Goal: Information Seeking & Learning: Learn about a topic

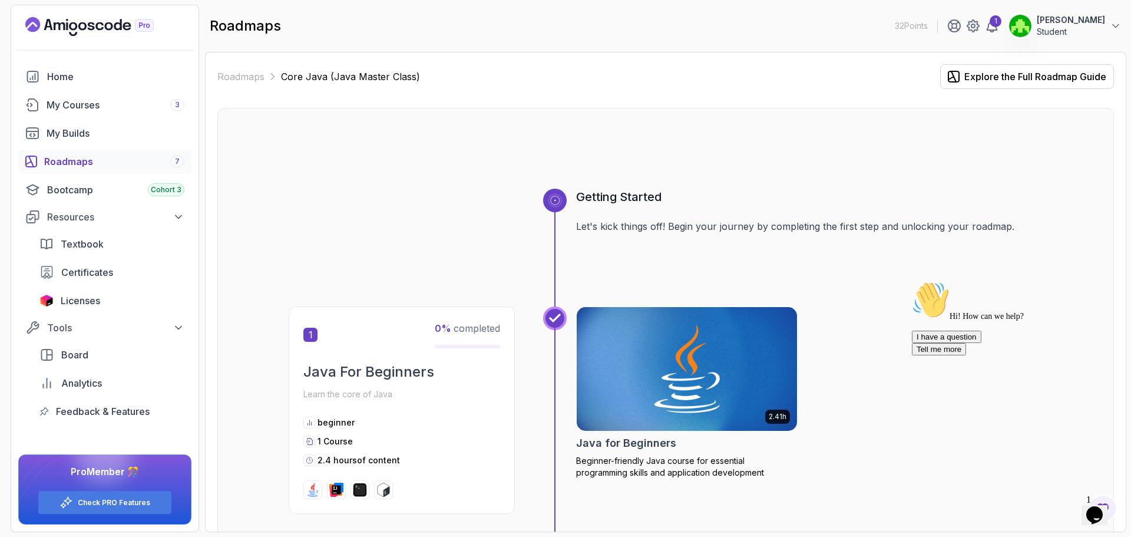
click at [145, 159] on div "Roadmaps 7" at bounding box center [114, 161] width 140 height 14
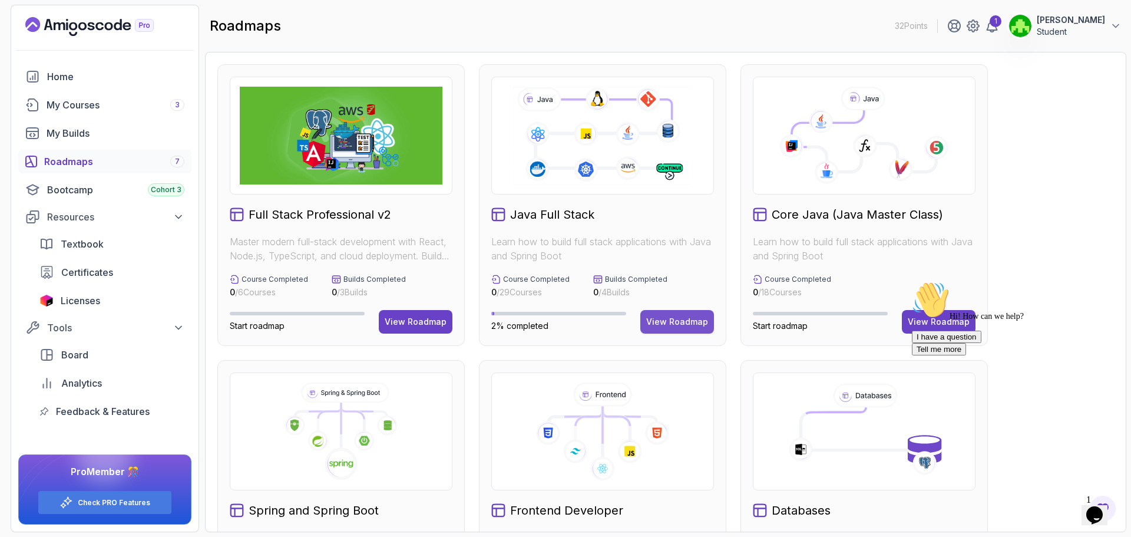
click at [655, 313] on button "View Roadmap" at bounding box center [677, 322] width 74 height 24
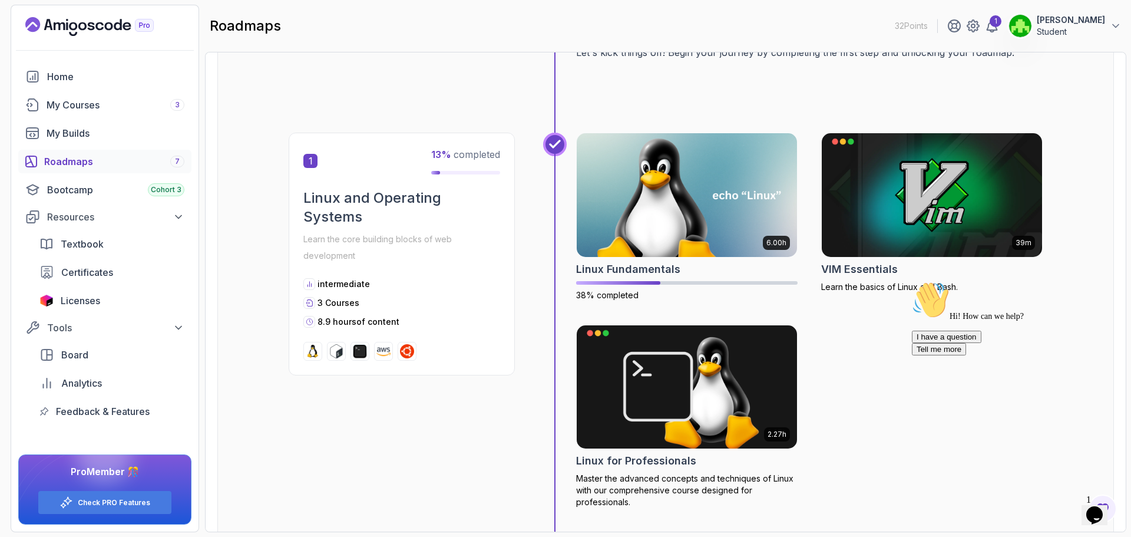
scroll to position [177, 0]
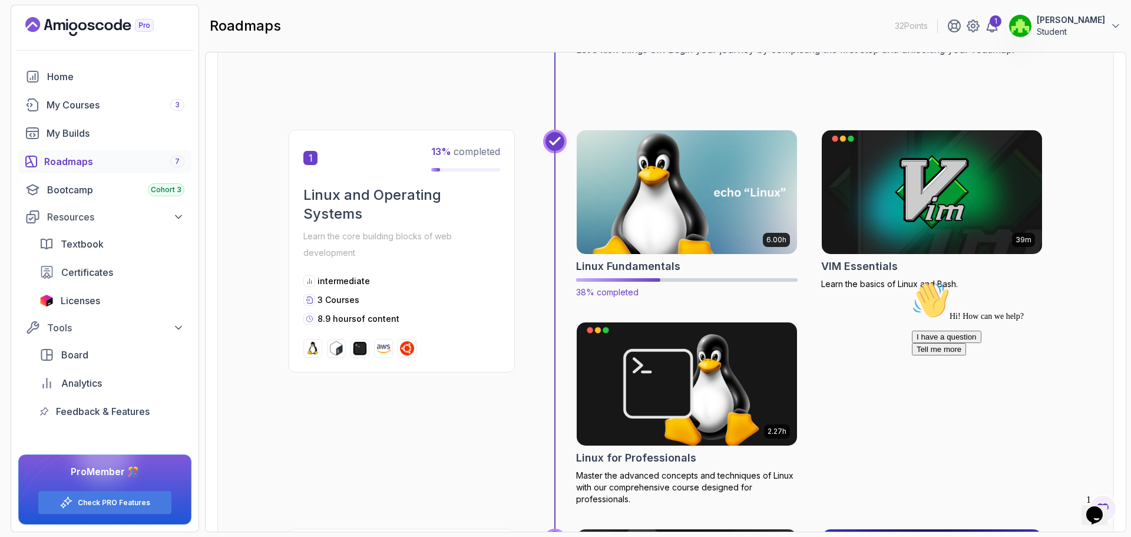
click at [674, 279] on div at bounding box center [686, 280] width 221 height 4
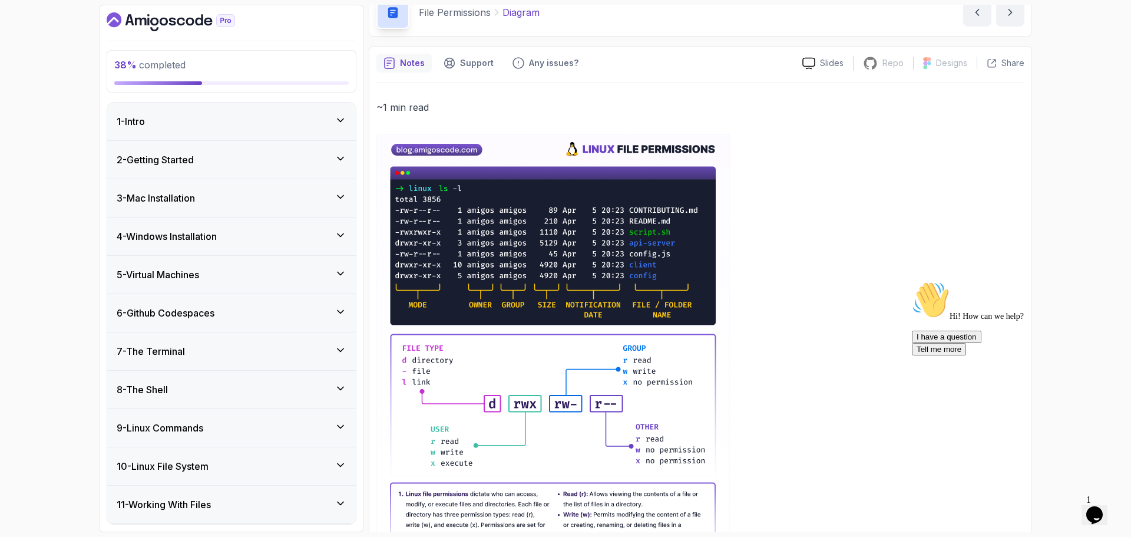
click at [229, 275] on div "5 - Virtual Machines" at bounding box center [232, 274] width 230 height 14
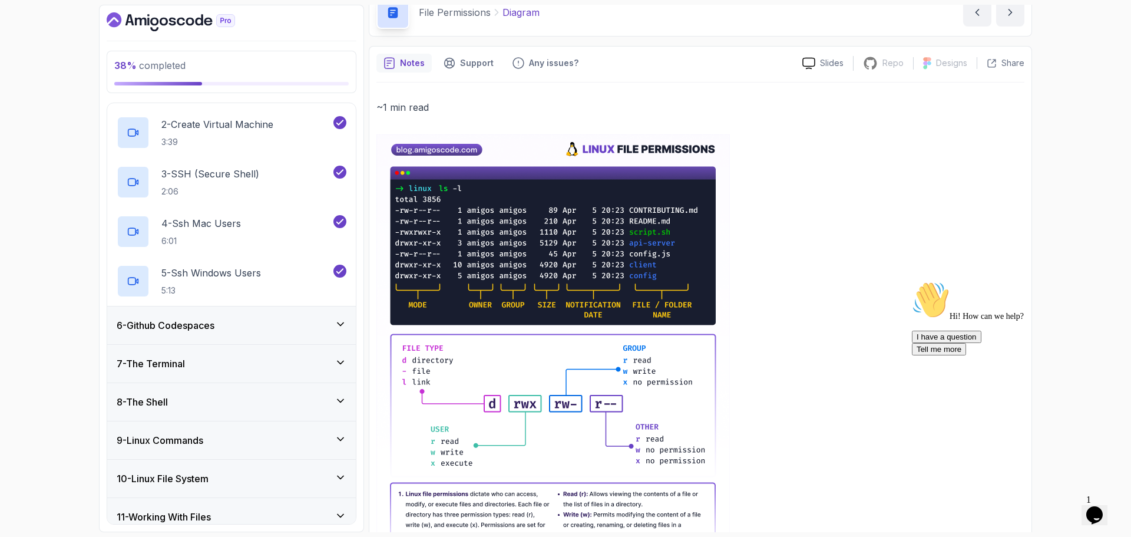
click at [266, 339] on div "6 - Github Codespaces" at bounding box center [231, 325] width 249 height 38
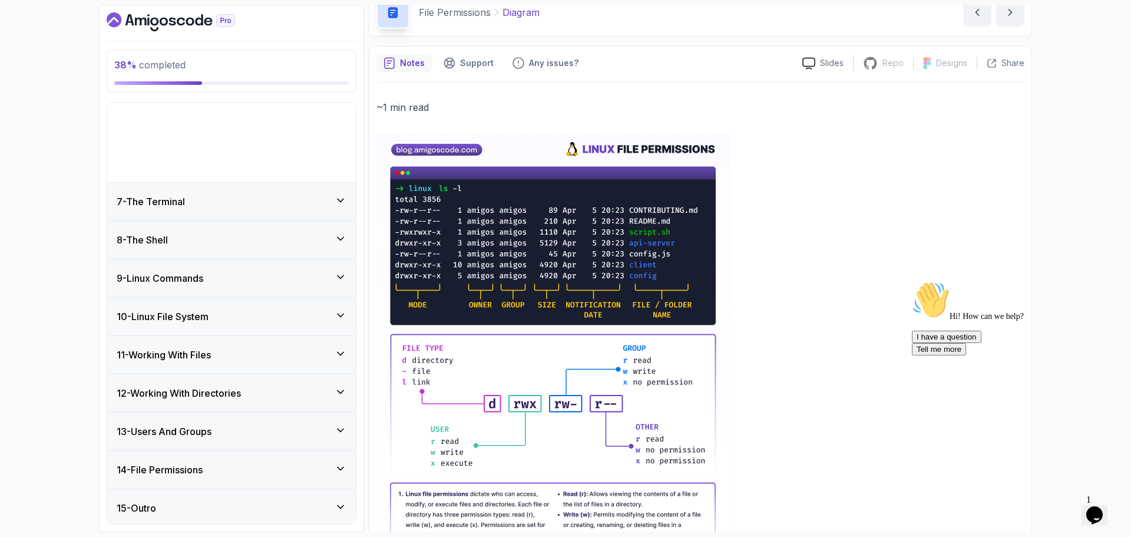
click at [264, 276] on div "9 - Linux Commands" at bounding box center [232, 278] width 230 height 14
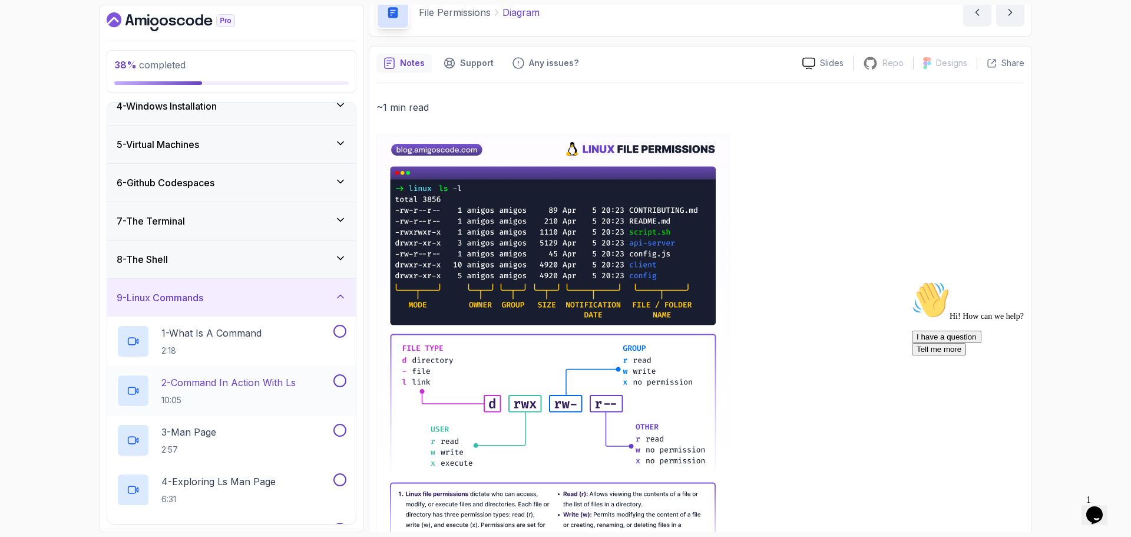
scroll to position [94, 0]
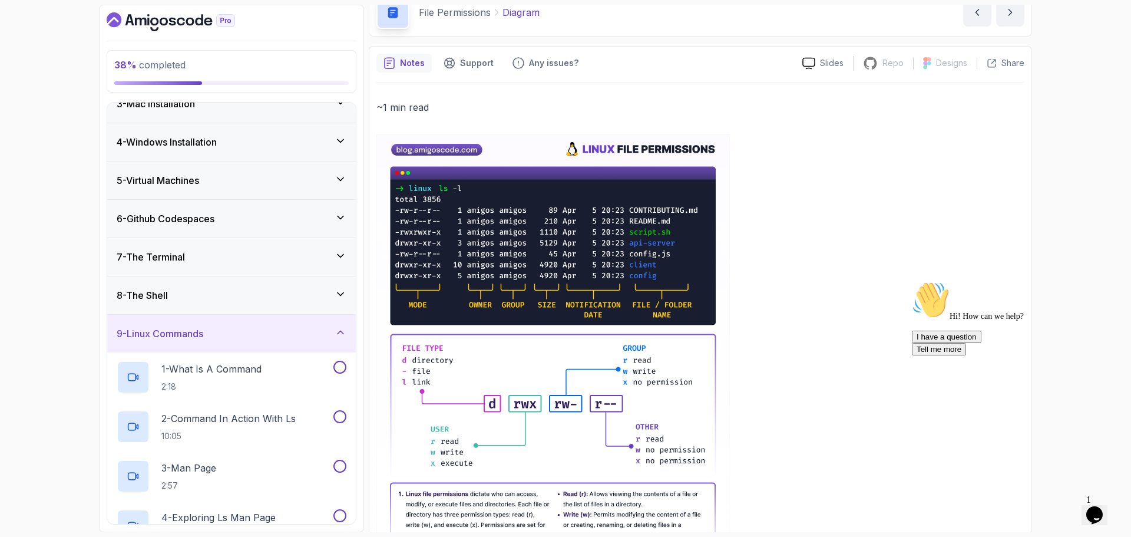
click at [227, 296] on div "8 - The Shell" at bounding box center [232, 295] width 230 height 14
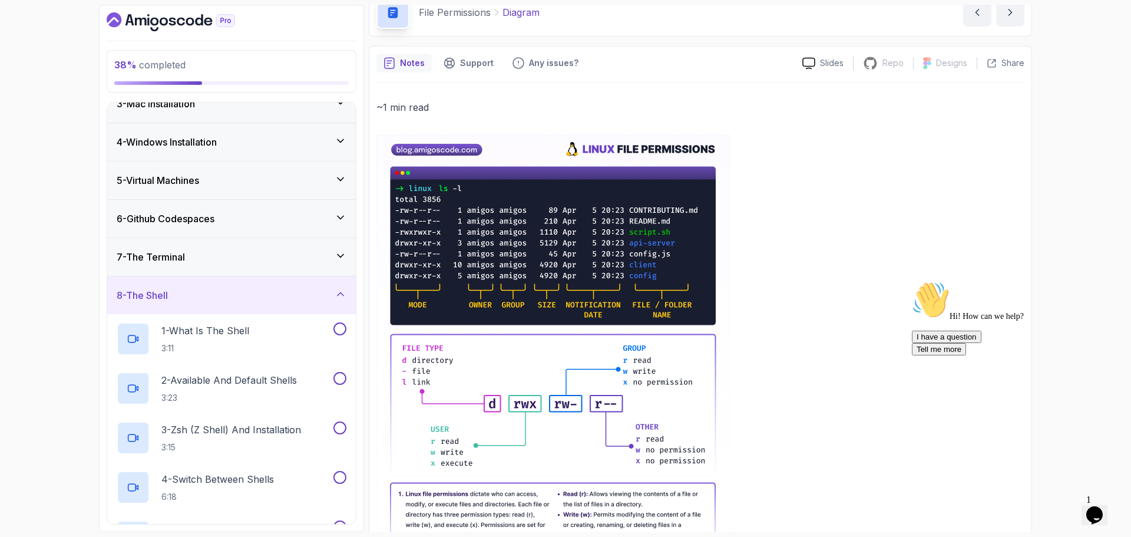
click at [238, 276] on div "7 - The Terminal" at bounding box center [231, 257] width 249 height 38
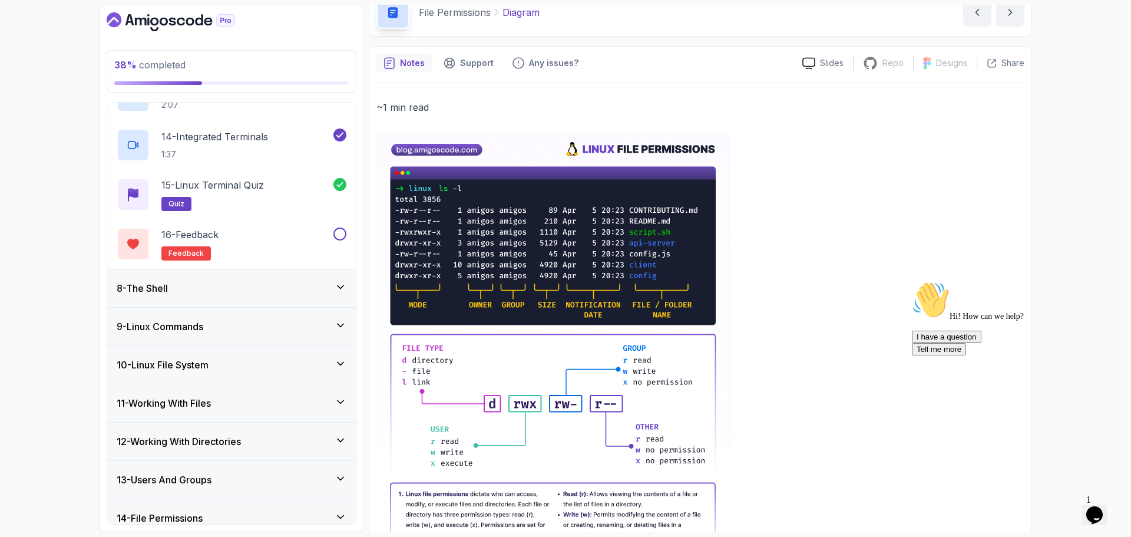
scroll to position [919, 0]
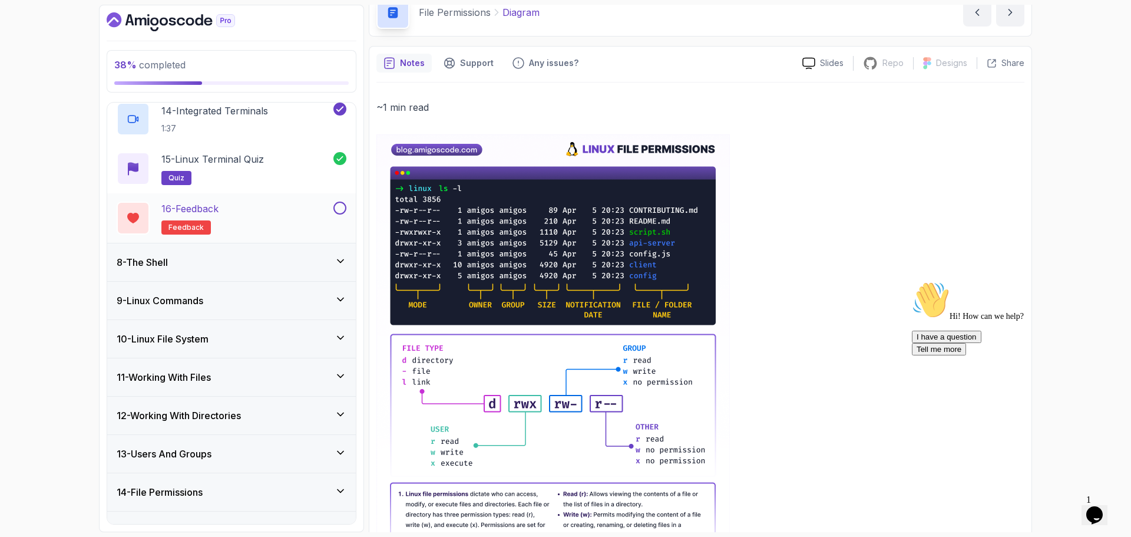
click at [317, 214] on div "16 - Feedback feedback" at bounding box center [224, 217] width 214 height 33
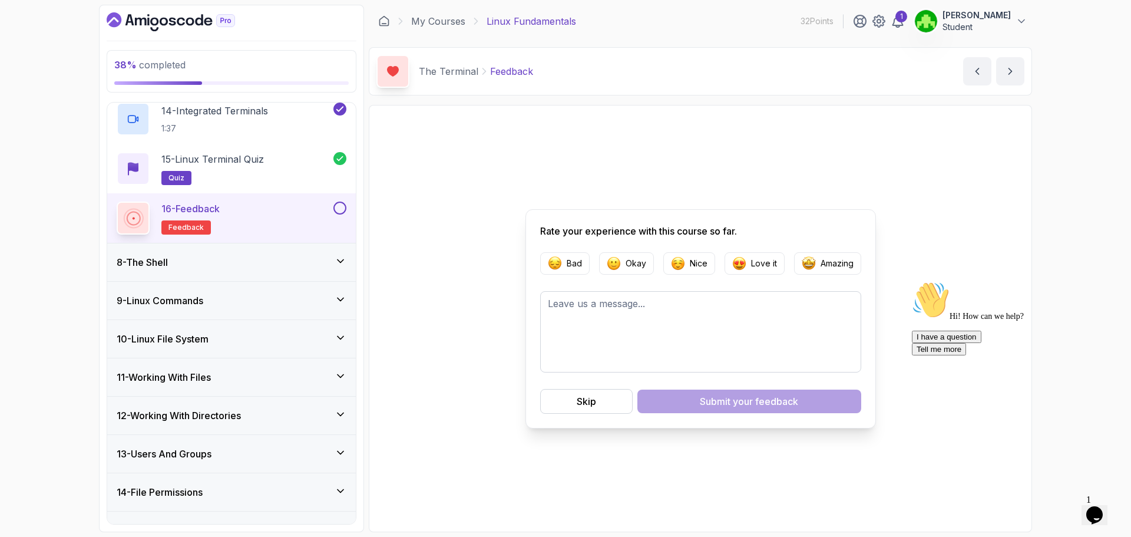
click at [340, 204] on button at bounding box center [339, 207] width 13 height 13
click at [300, 276] on div "8 - The Shell" at bounding box center [231, 262] width 249 height 38
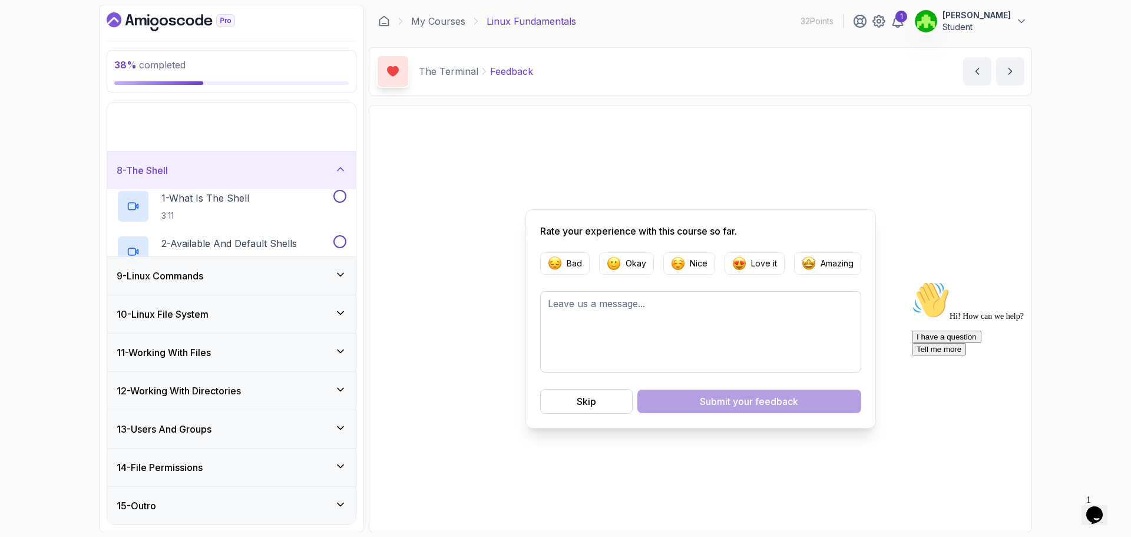
scroll to position [153, 0]
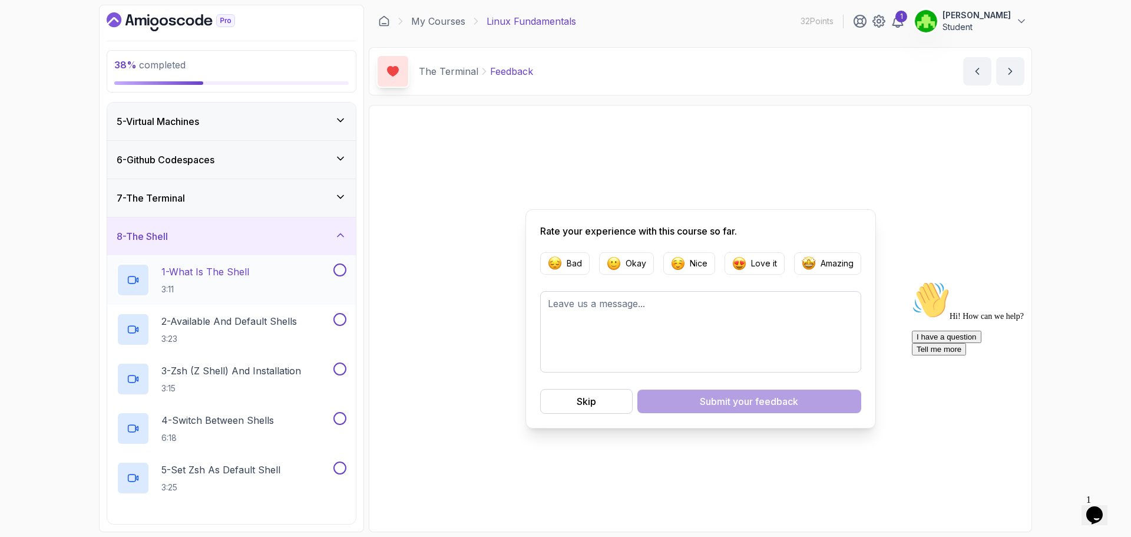
click at [226, 290] on p "3:11" at bounding box center [205, 289] width 88 height 12
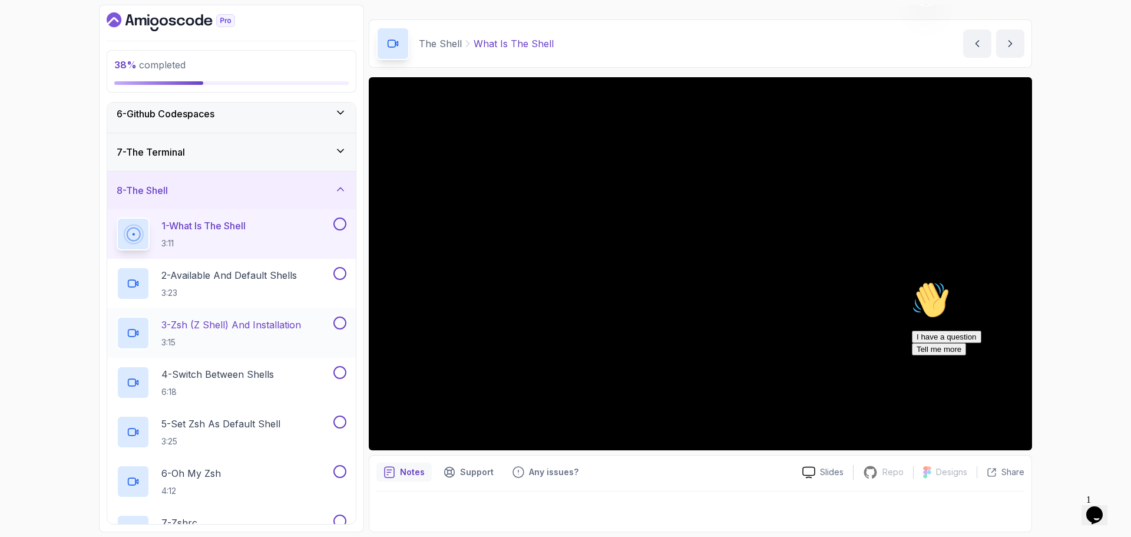
scroll to position [389, 0]
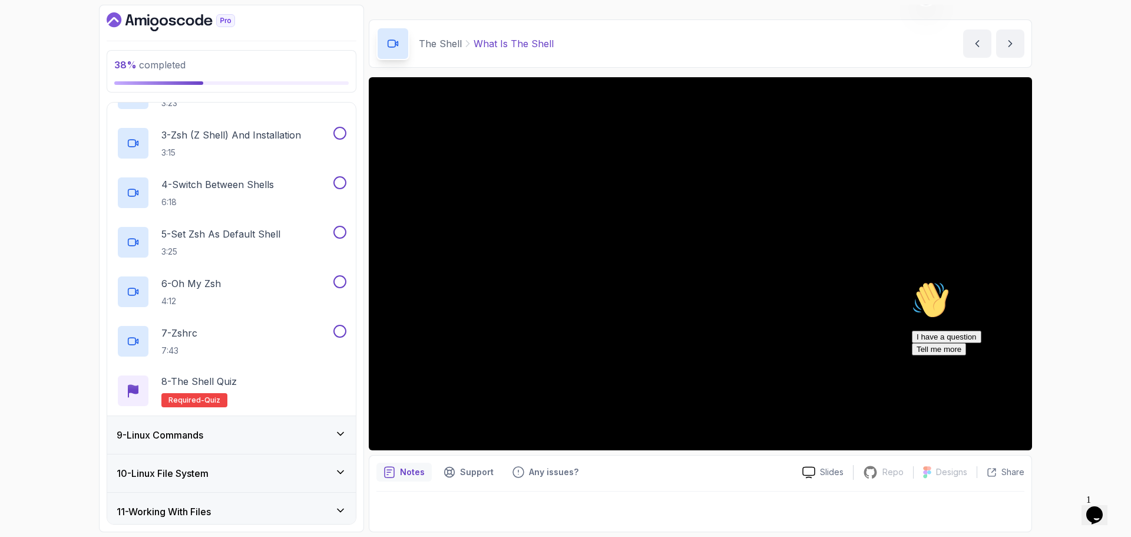
click at [1111, 281] on div "Chat attention grabber" at bounding box center [1018, 281] width 212 height 0
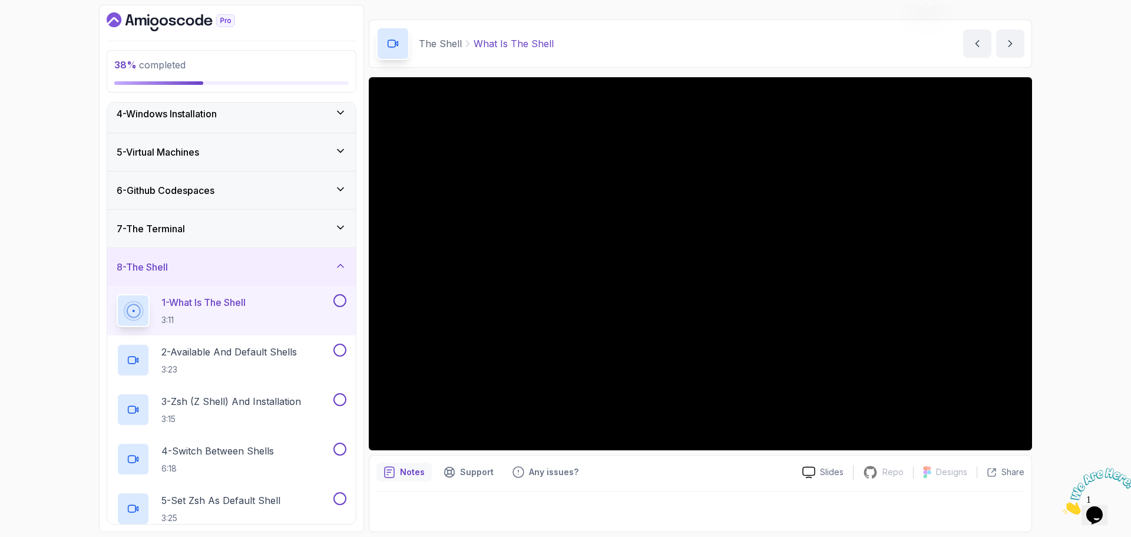
scroll to position [153, 0]
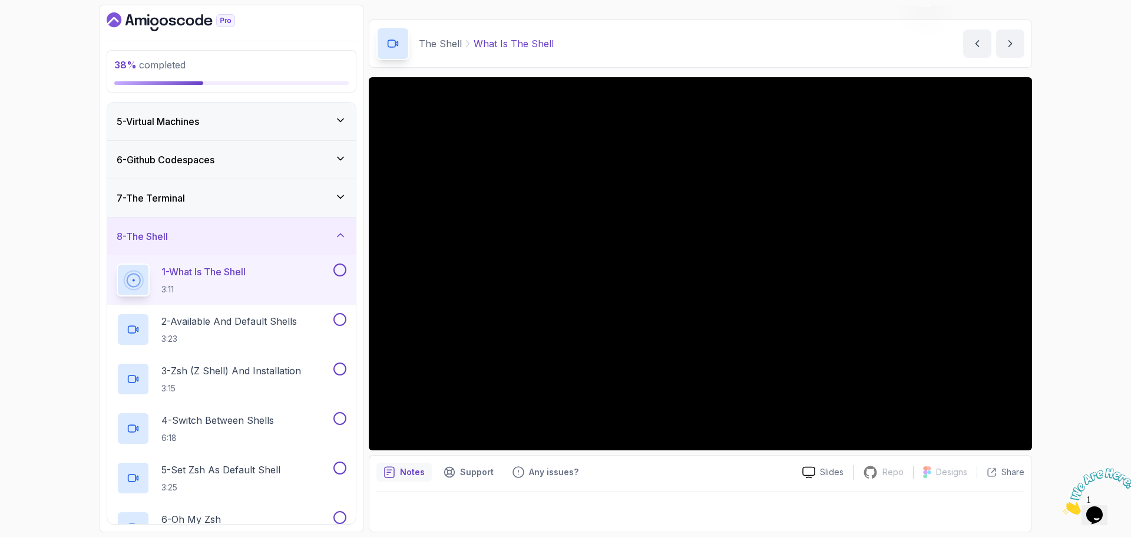
click at [338, 272] on button at bounding box center [339, 269] width 13 height 13
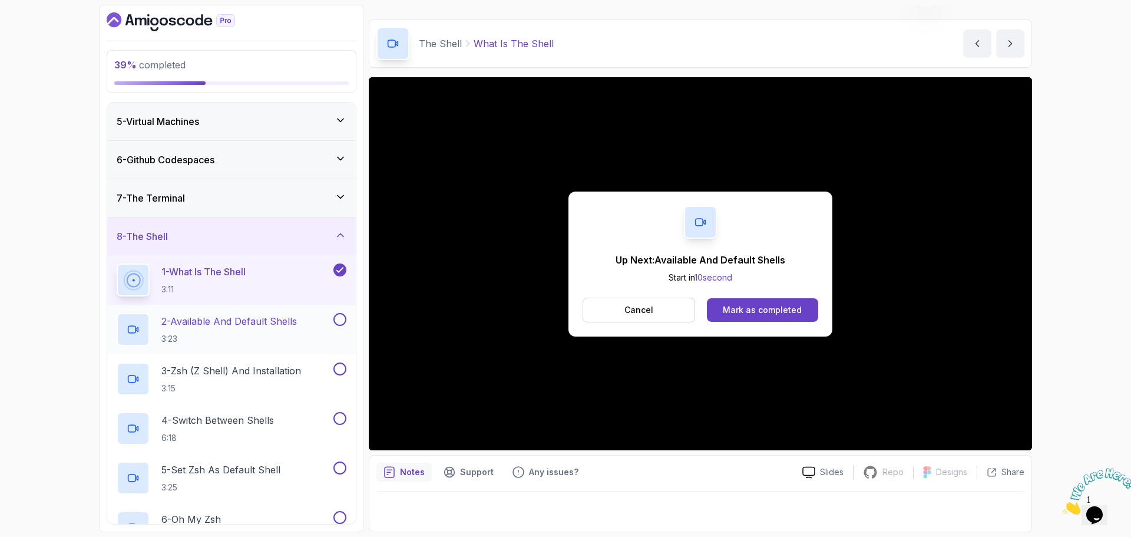
click at [280, 323] on p "2 - Available And Default Shells" at bounding box center [228, 321] width 135 height 14
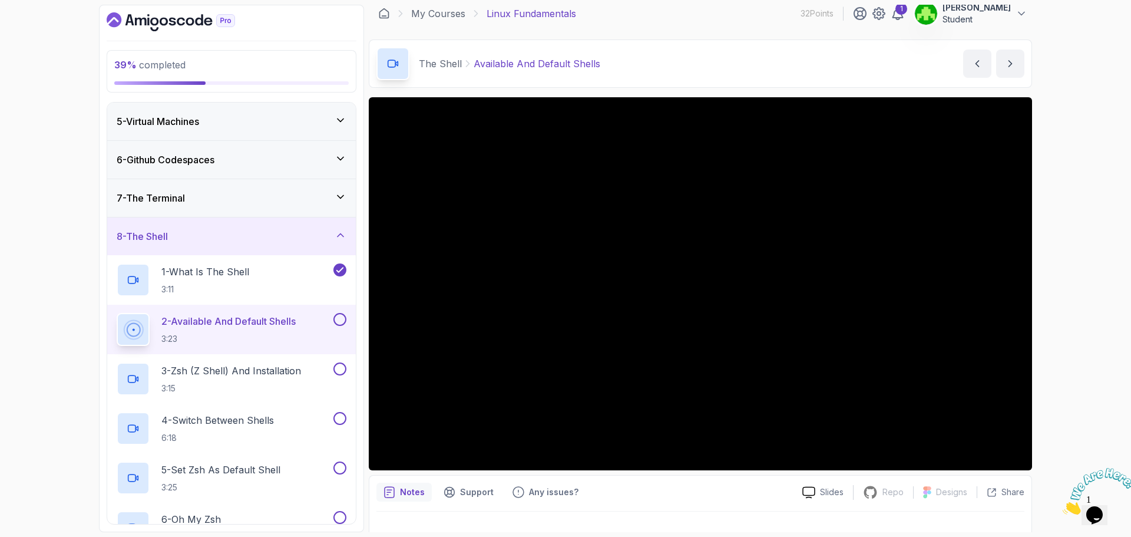
scroll to position [28, 0]
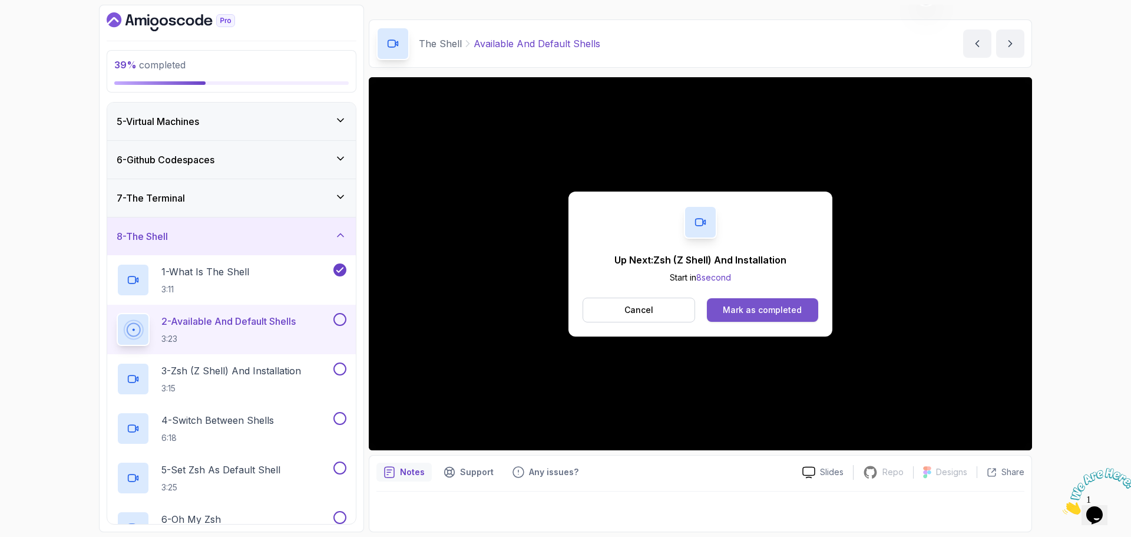
click at [796, 309] on div "Mark as completed" at bounding box center [762, 310] width 79 height 12
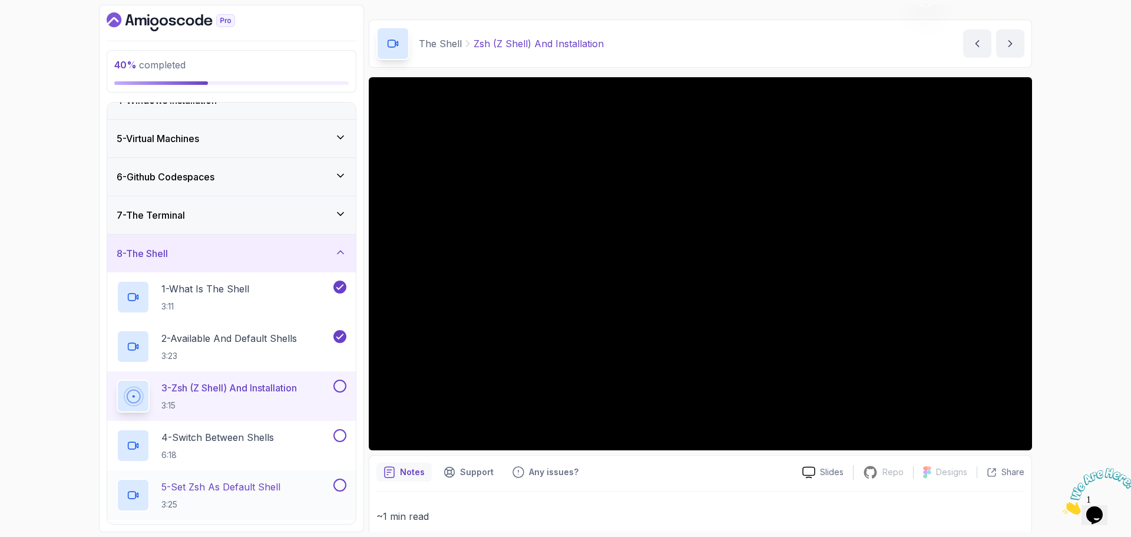
scroll to position [372, 0]
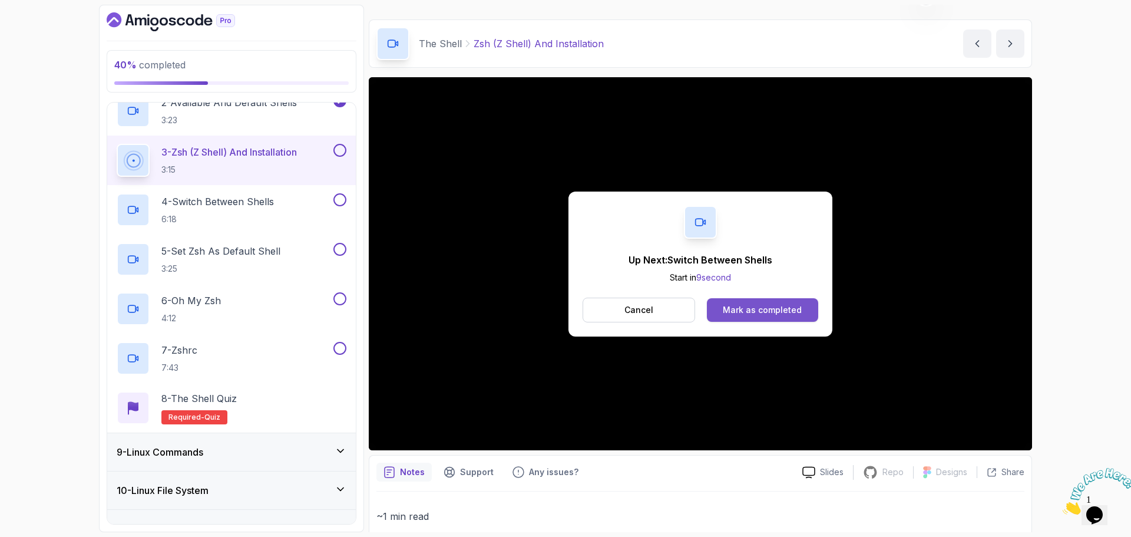
click at [757, 317] on button "Mark as completed" at bounding box center [762, 310] width 111 height 24
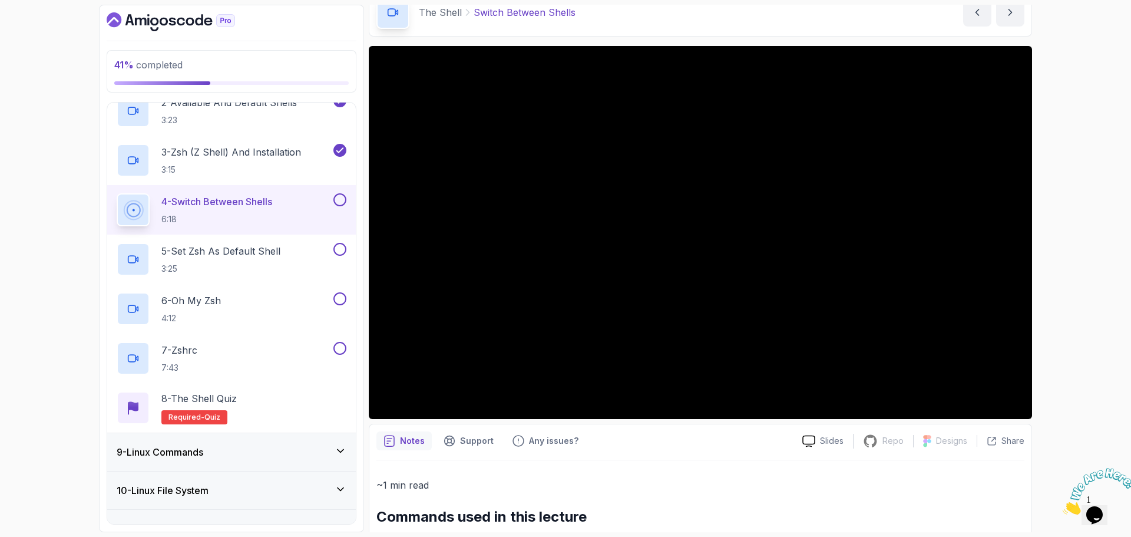
scroll to position [118, 0]
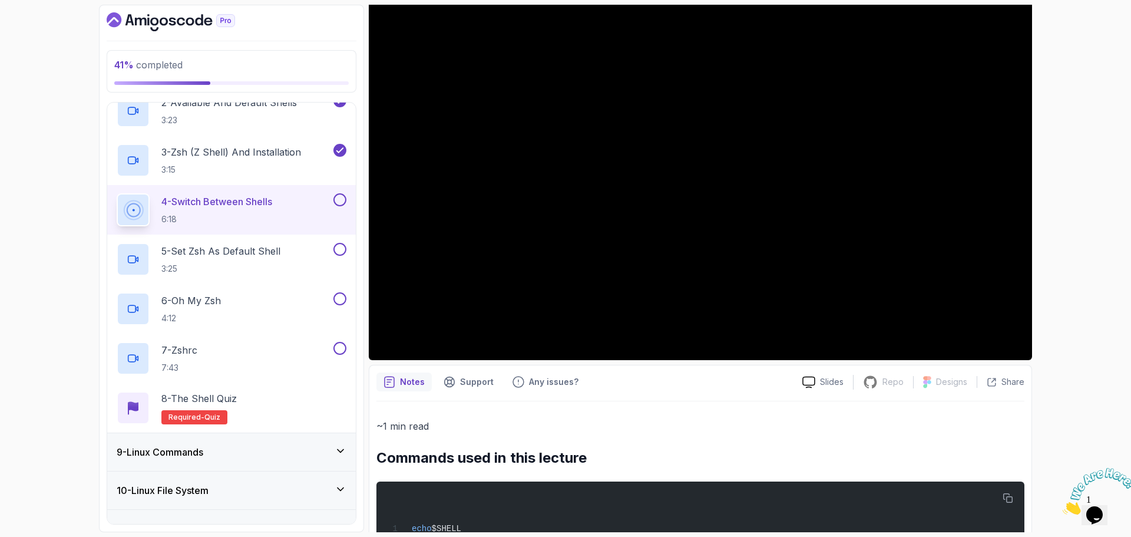
click at [338, 200] on button at bounding box center [339, 199] width 13 height 13
click at [283, 243] on div "5 - Set Zsh As Default Shell 3:25" at bounding box center [224, 259] width 214 height 33
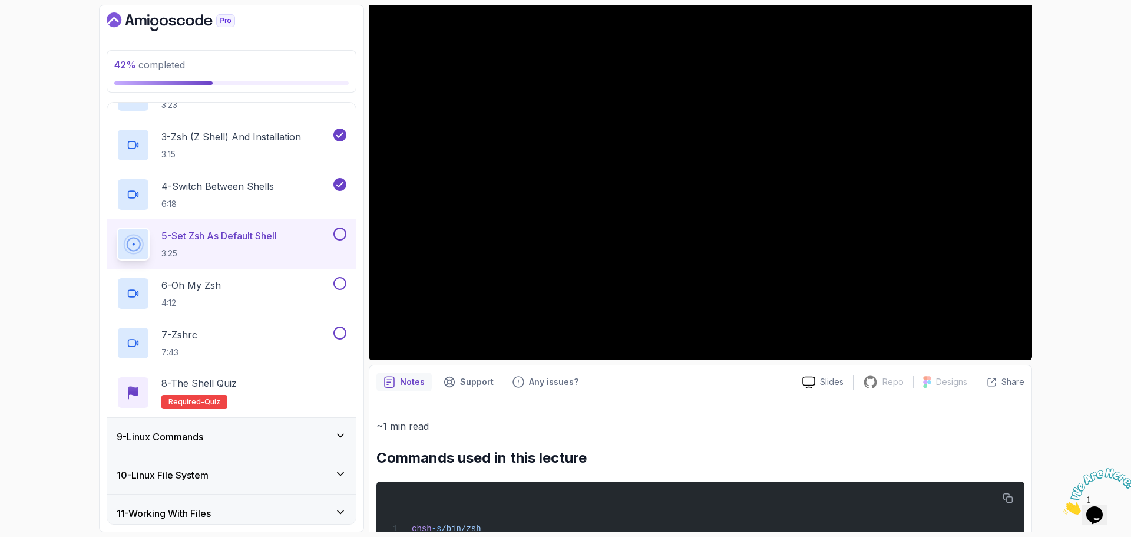
scroll to position [372, 0]
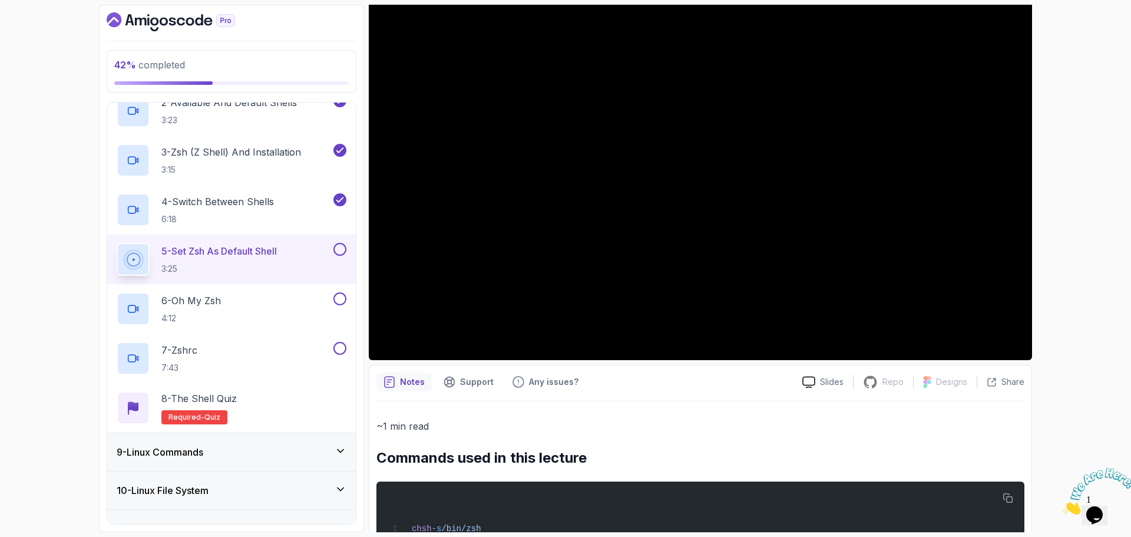
click at [339, 251] on button at bounding box center [339, 249] width 13 height 13
click at [193, 308] on h2 "6 - Oh My Zsh 4:12" at bounding box center [190, 308] width 59 height 31
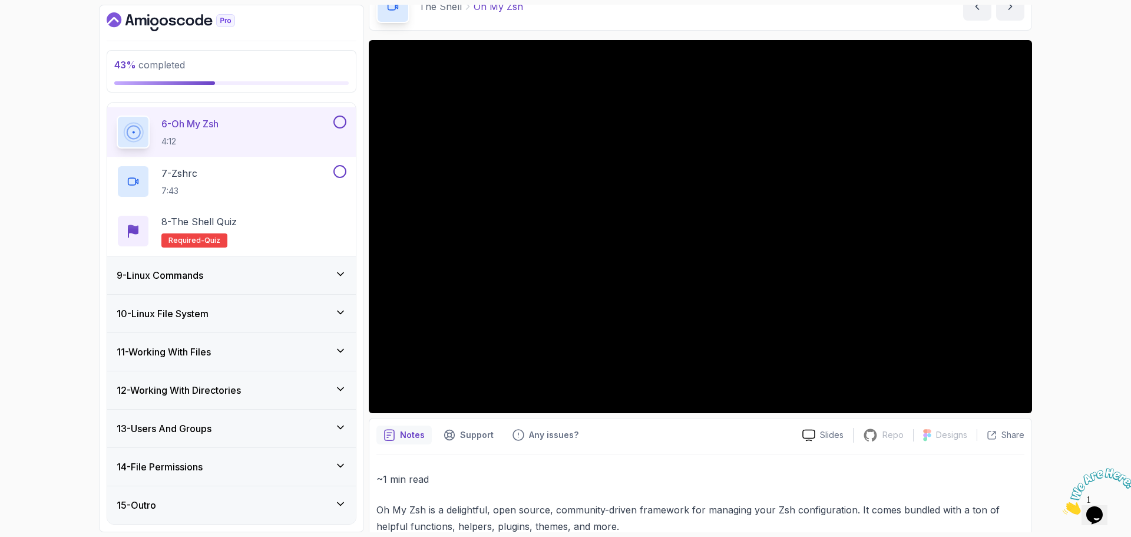
scroll to position [118, 0]
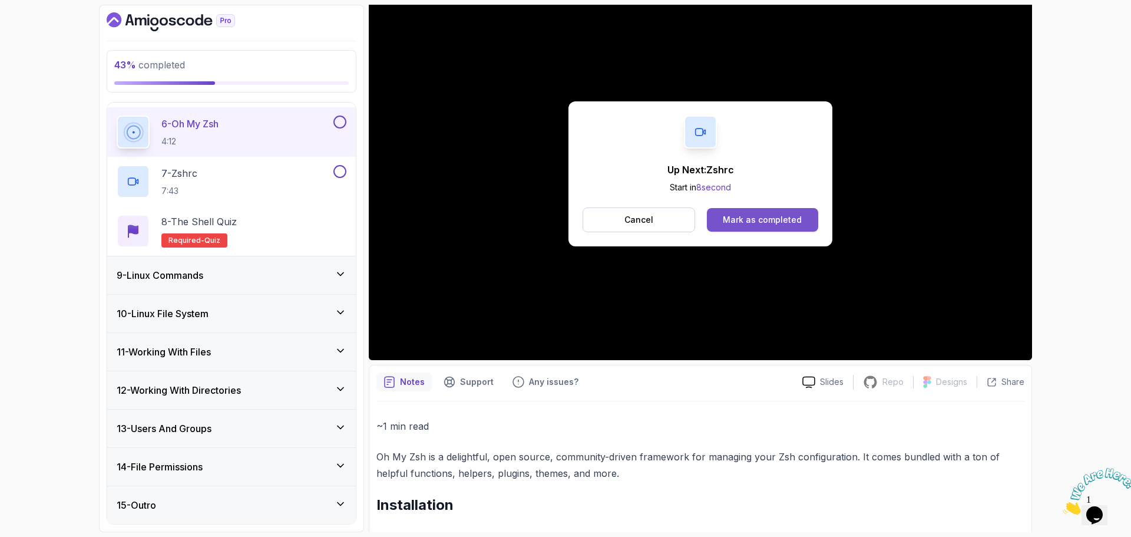
click at [771, 221] on div "Mark as completed" at bounding box center [762, 220] width 79 height 12
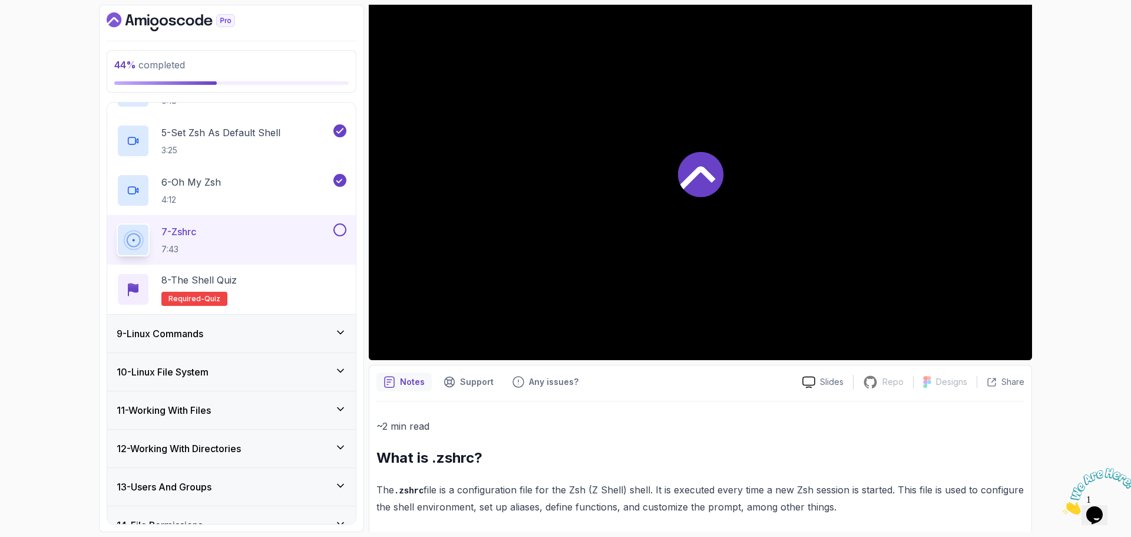
scroll to position [489, 0]
